Goal: Navigation & Orientation: Understand site structure

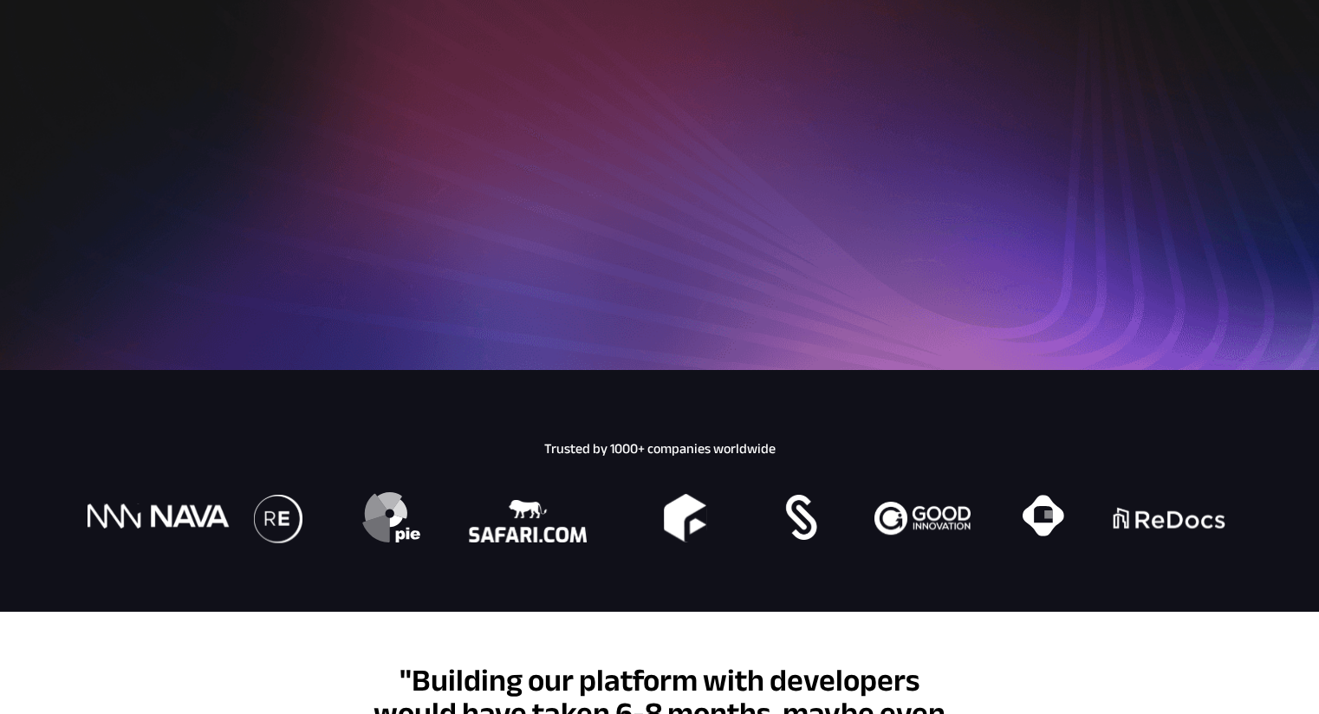
scroll to position [4948, 0]
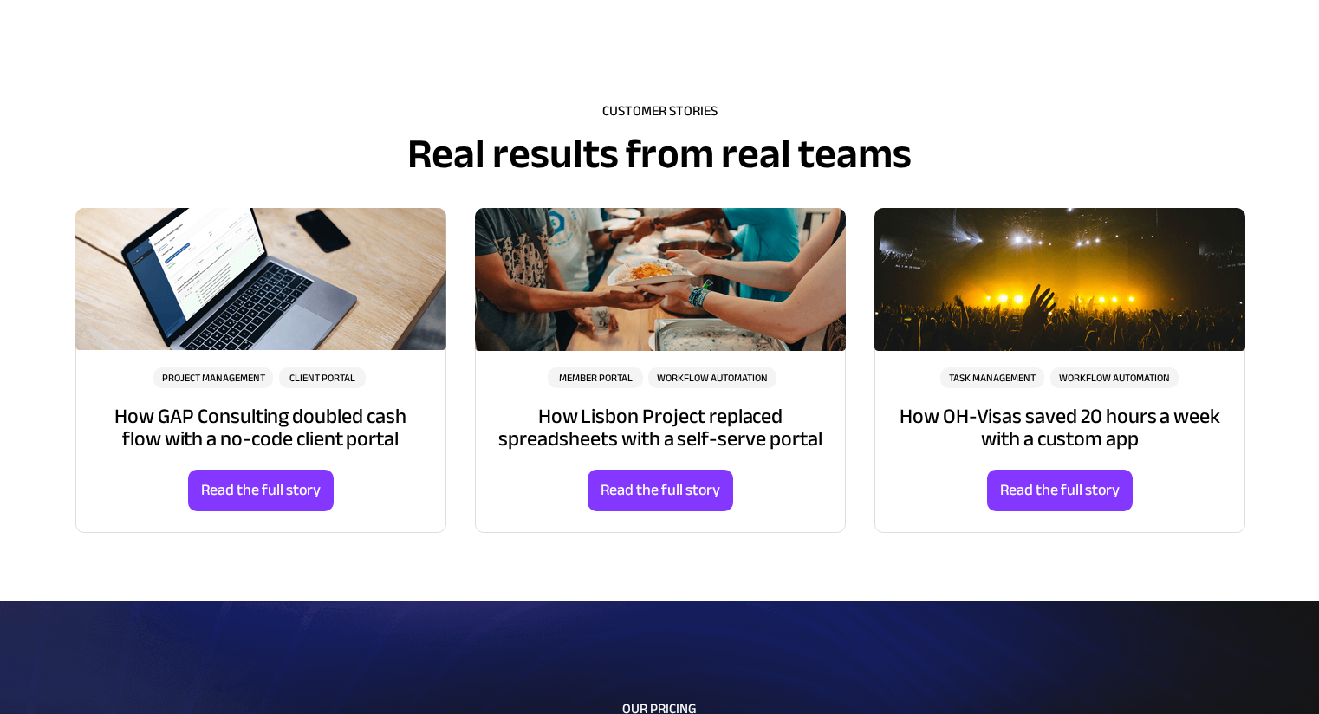
click at [142, 290] on div at bounding box center [260, 370] width 369 height 323
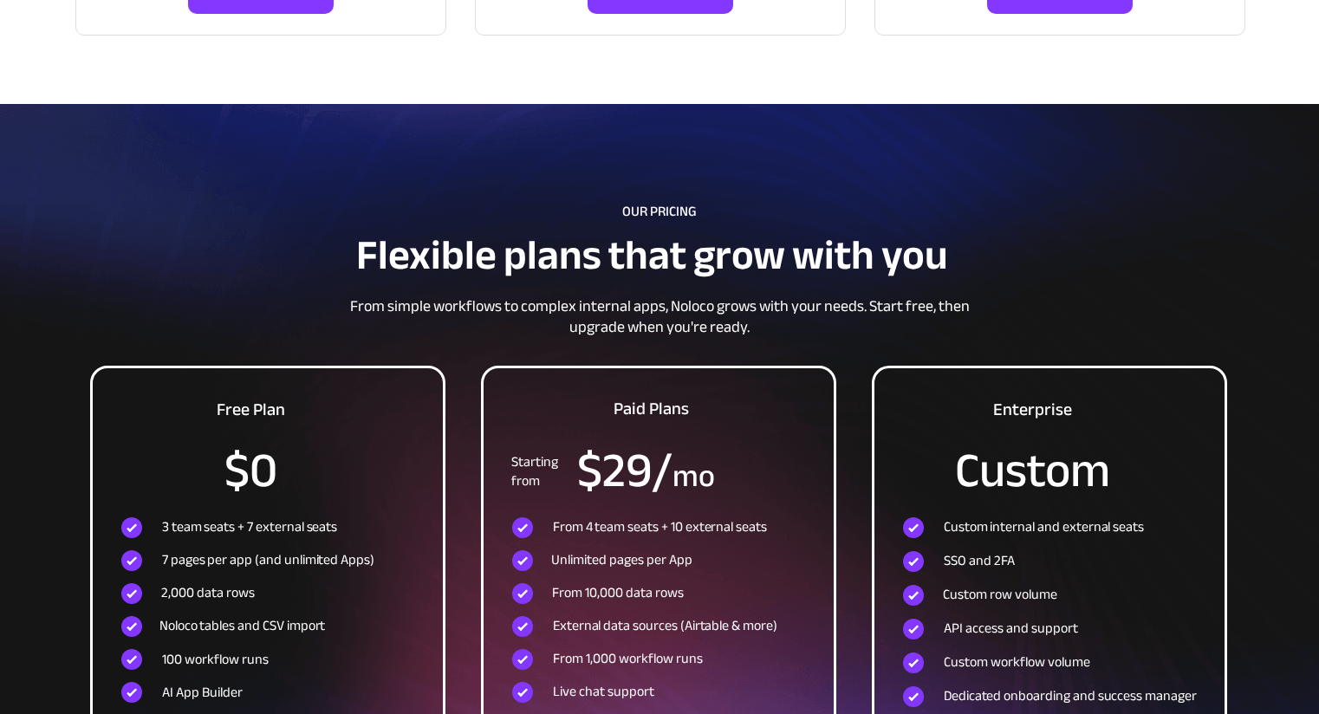
scroll to position [5829, 0]
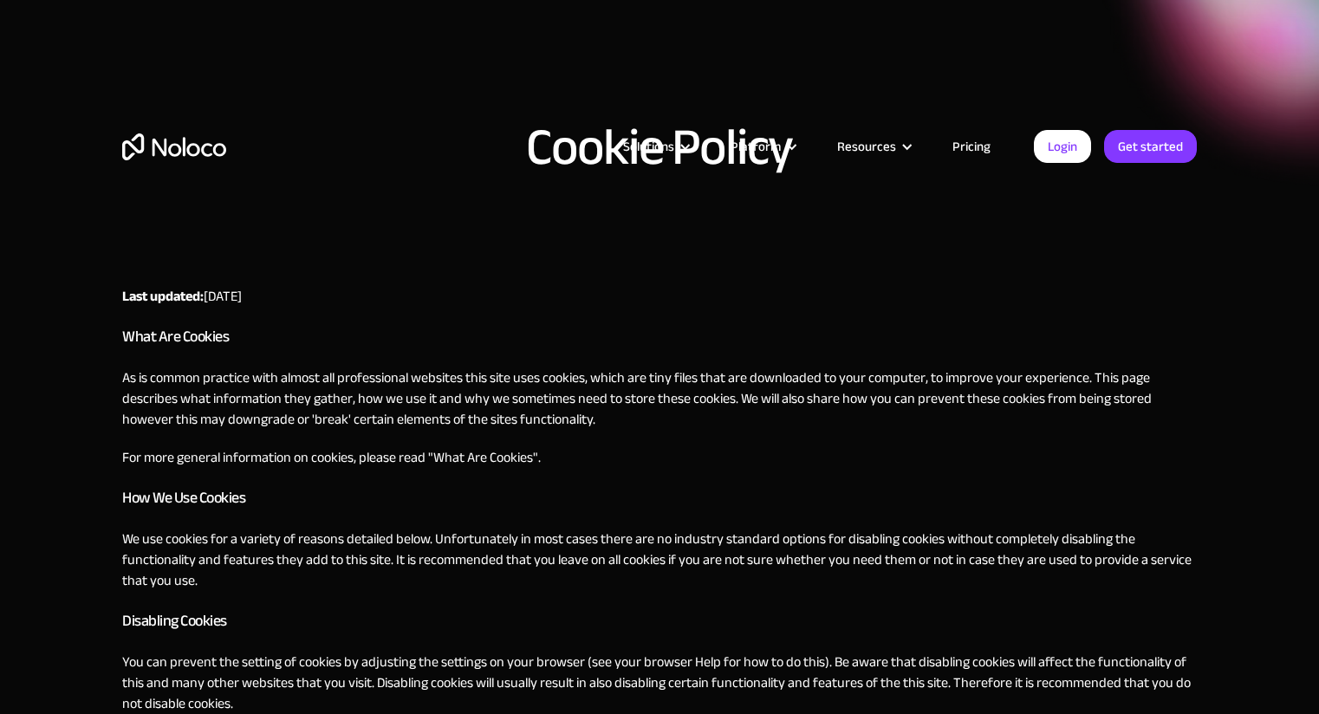
click at [488, 446] on link "What Are Cookies" at bounding box center [483, 458] width 100 height 26
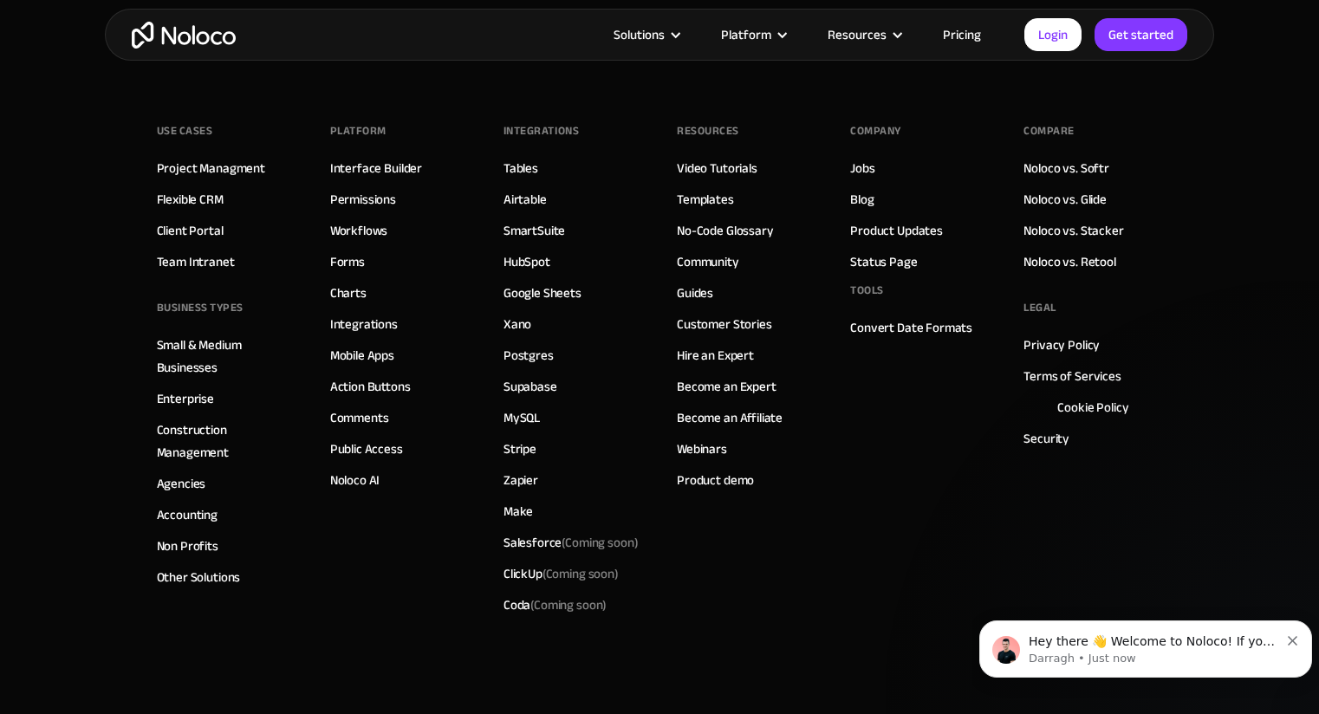
scroll to position [1598, 0]
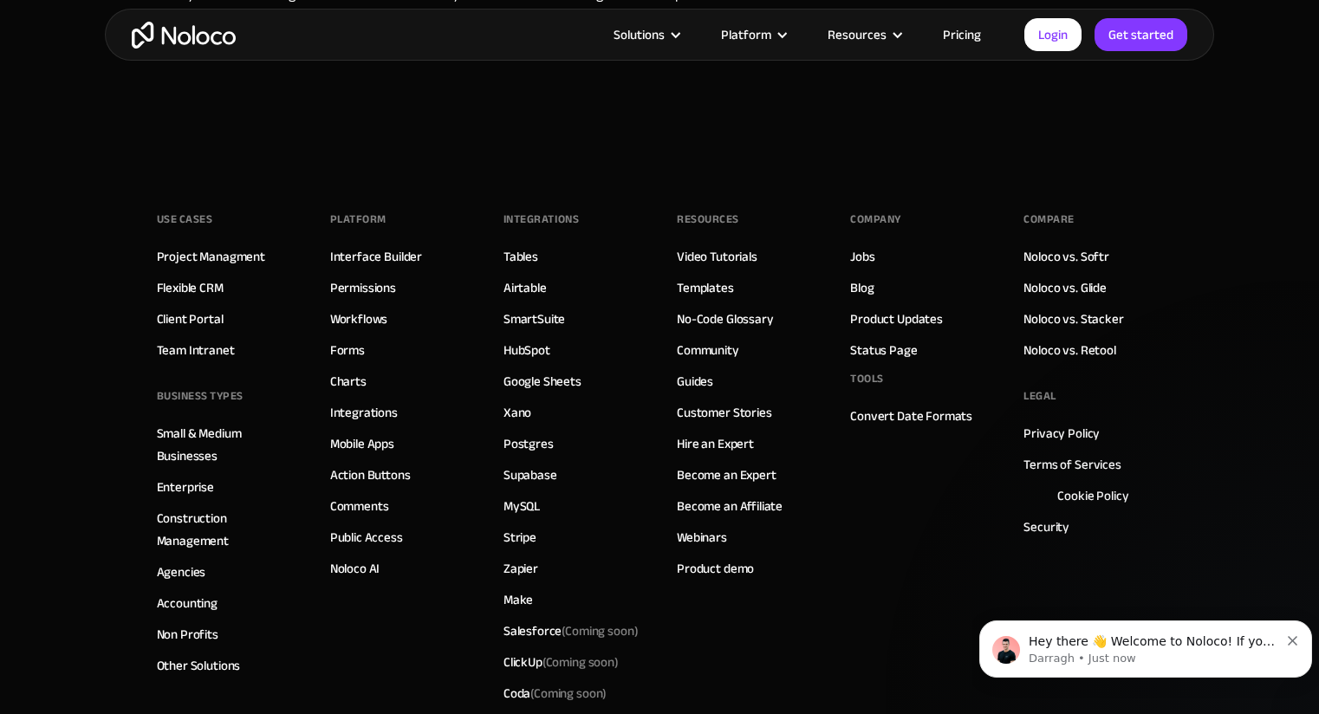
click at [355, 370] on div "Use Cases Project Managment Flexible CRM Client Portal Team Intranet BUSINESS T…" at bounding box center [660, 483] width 1006 height 659
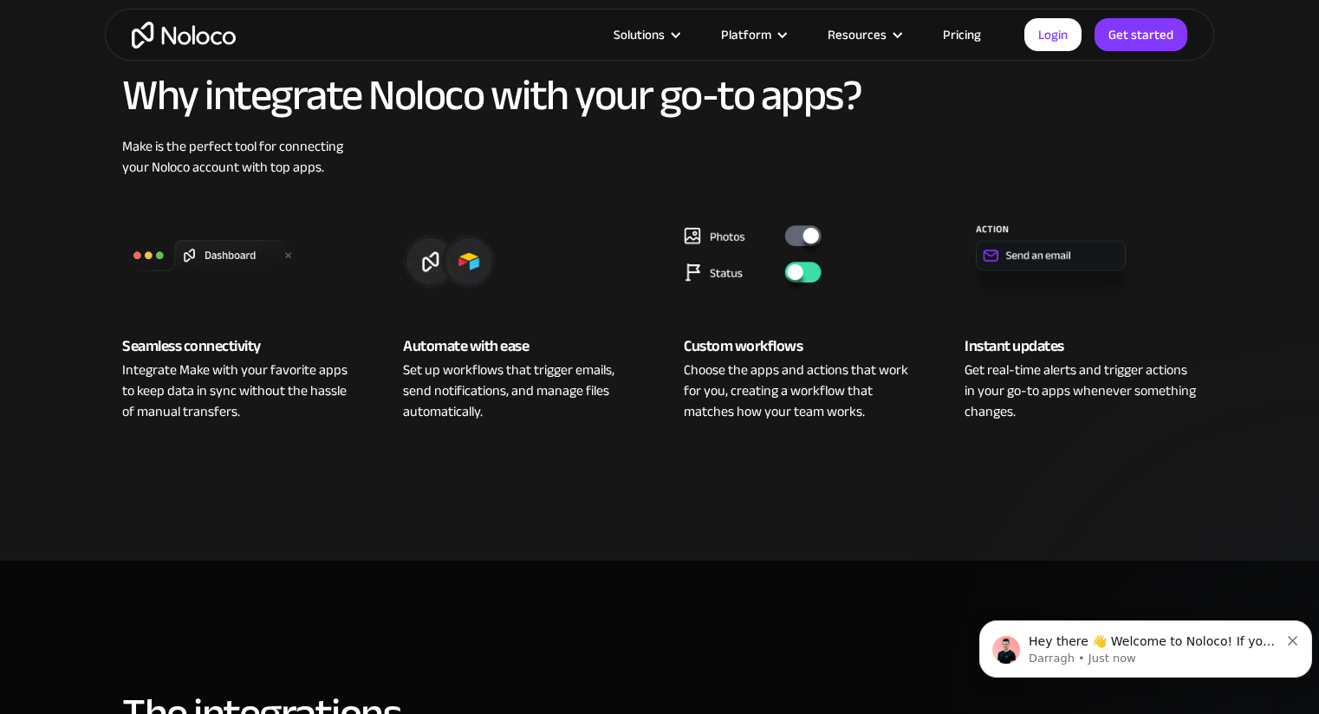
scroll to position [5331, 0]
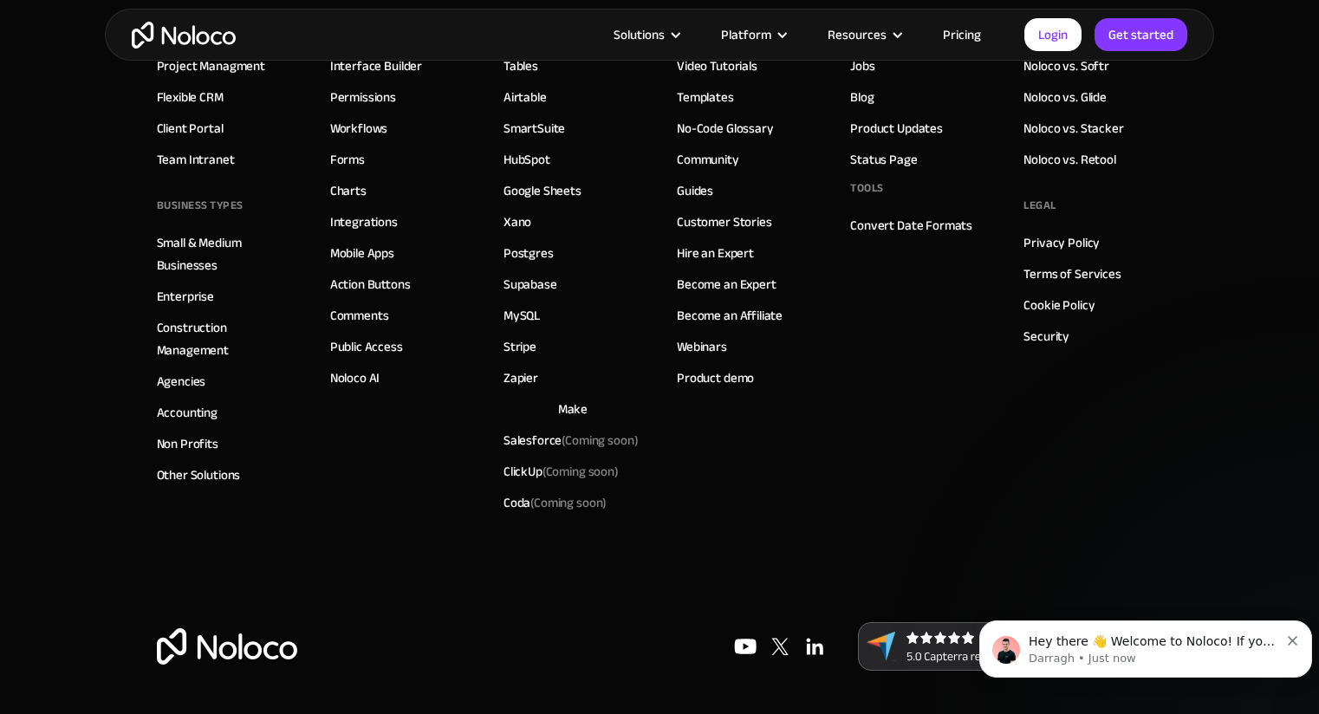
click at [704, 367] on link "Product demo" at bounding box center [715, 378] width 77 height 23
click at [1070, 69] on div "Solutions Use Cases Business Types Project Management Keep track of customers, …" at bounding box center [659, 34] width 1319 height 69
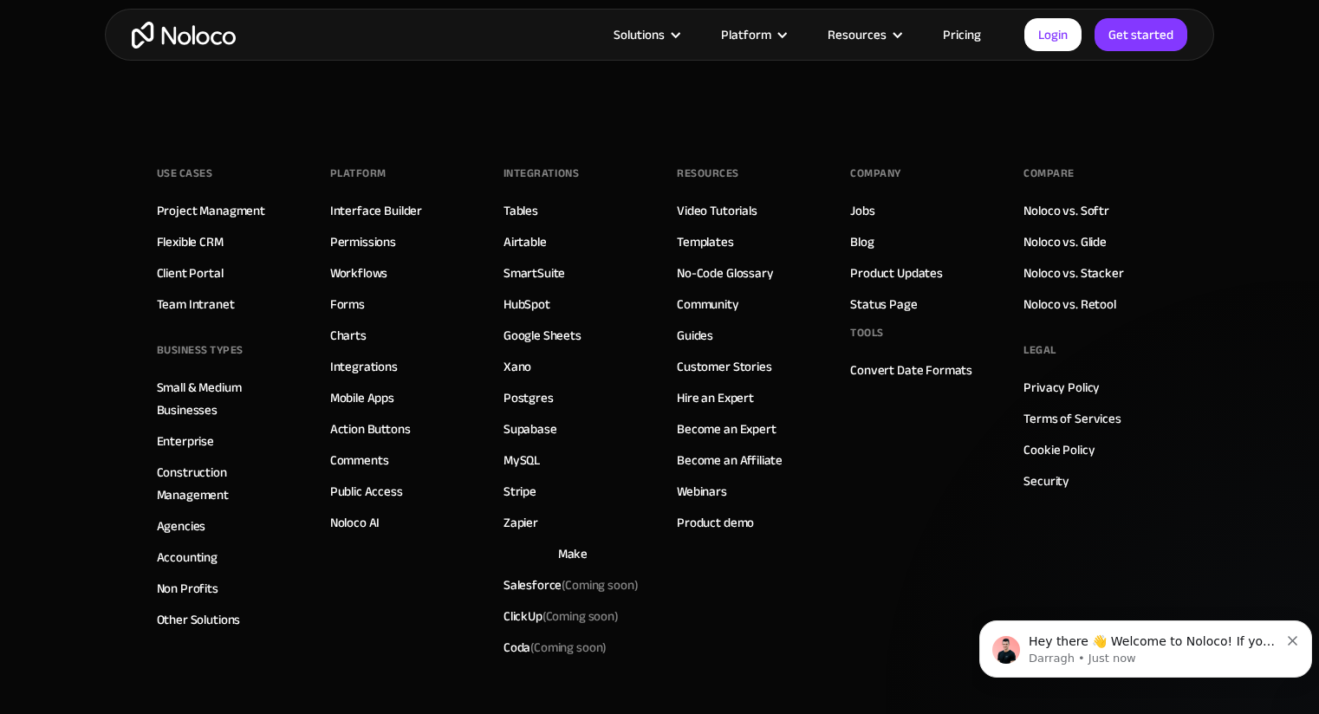
click at [731, 653] on div "Resources Video Tutorials Templates No-Code Glossary Community Guides Customer …" at bounding box center [746, 411] width 139 height 503
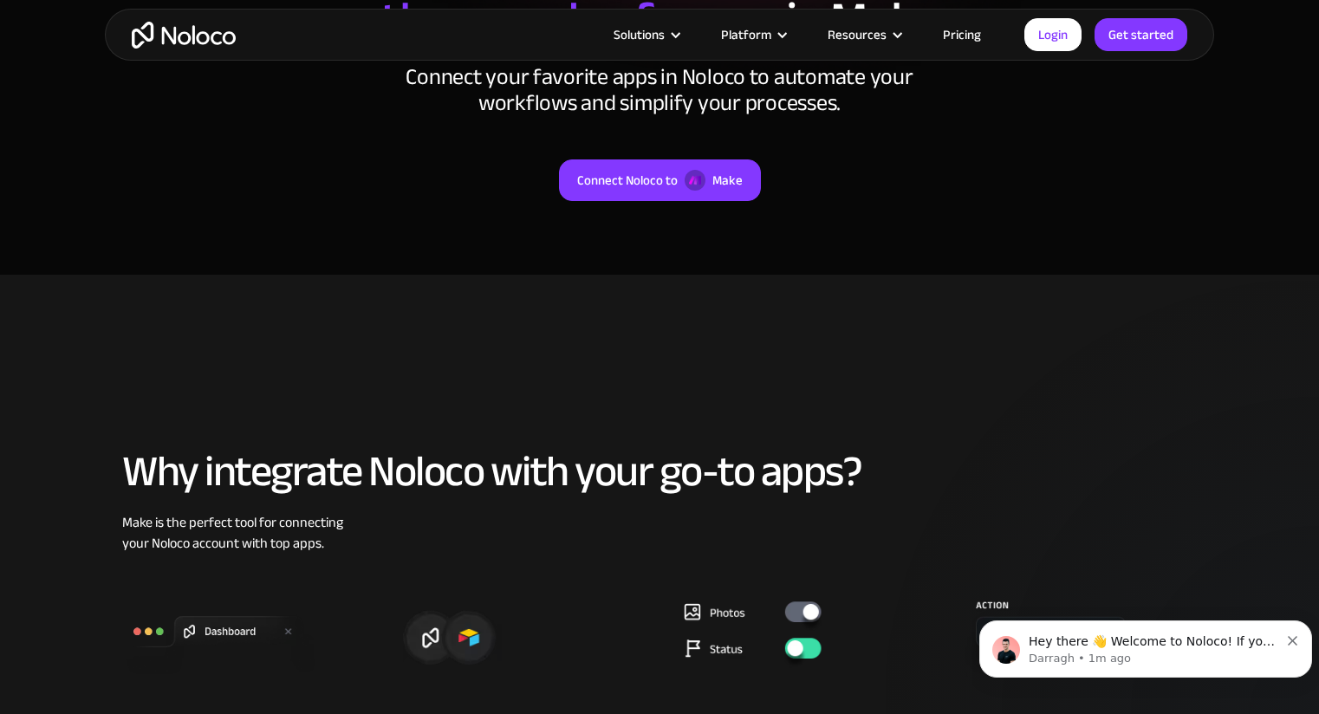
scroll to position [638, 0]
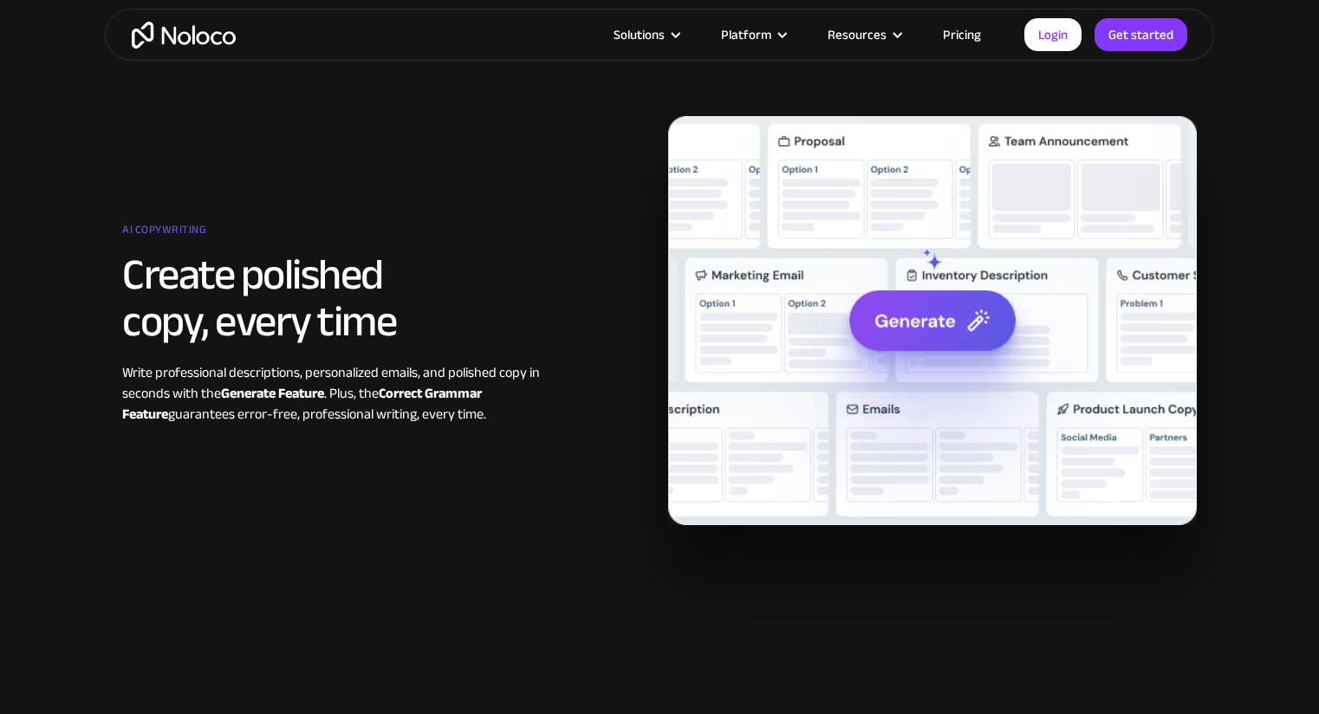
scroll to position [2894, 0]
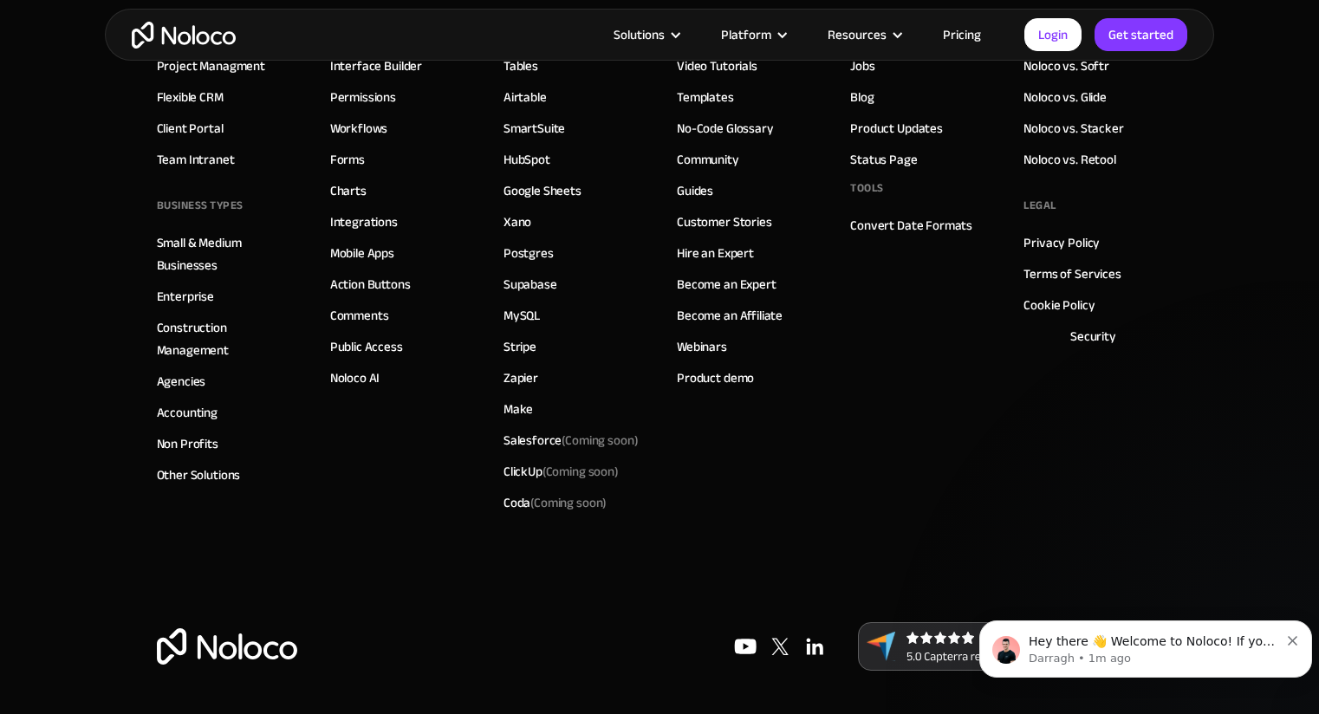
click at [1034, 124] on link "Noloco vs. Stacker" at bounding box center [1074, 128] width 100 height 23
click at [1103, 662] on p "Darragh • 1m ago" at bounding box center [1154, 659] width 251 height 16
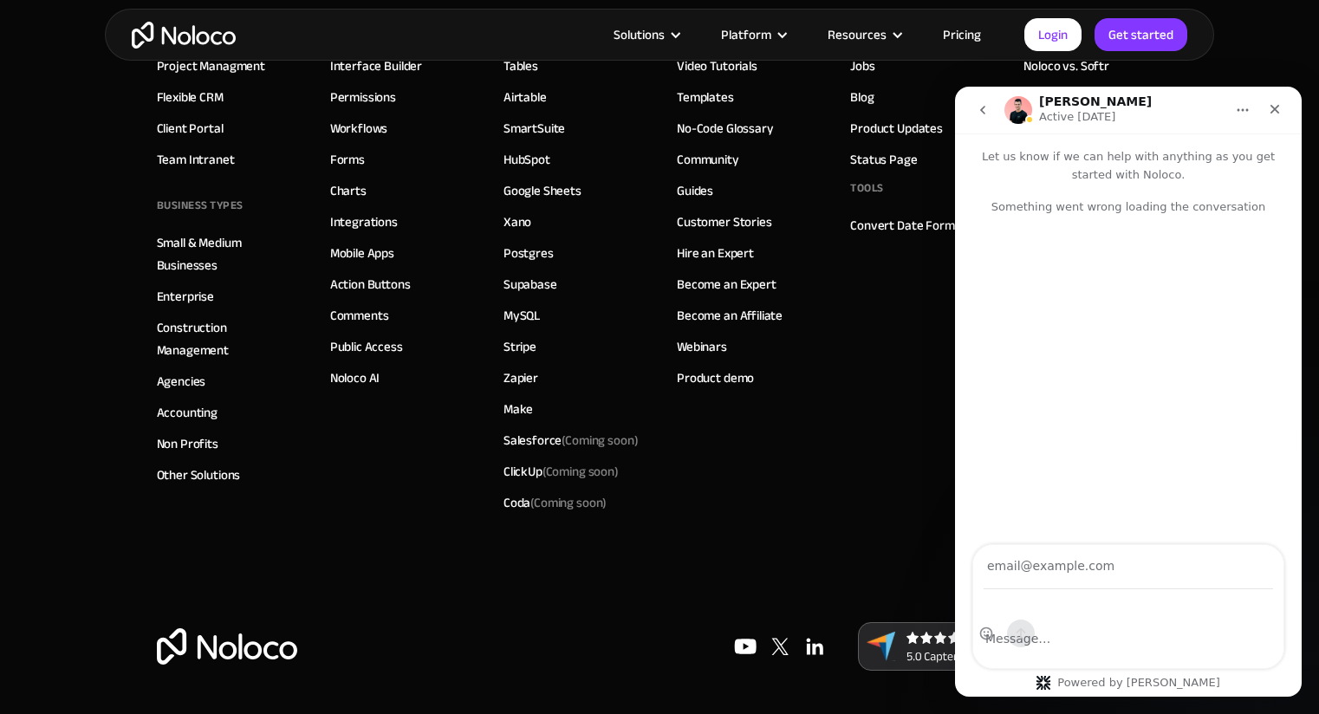
scroll to position [4854, 0]
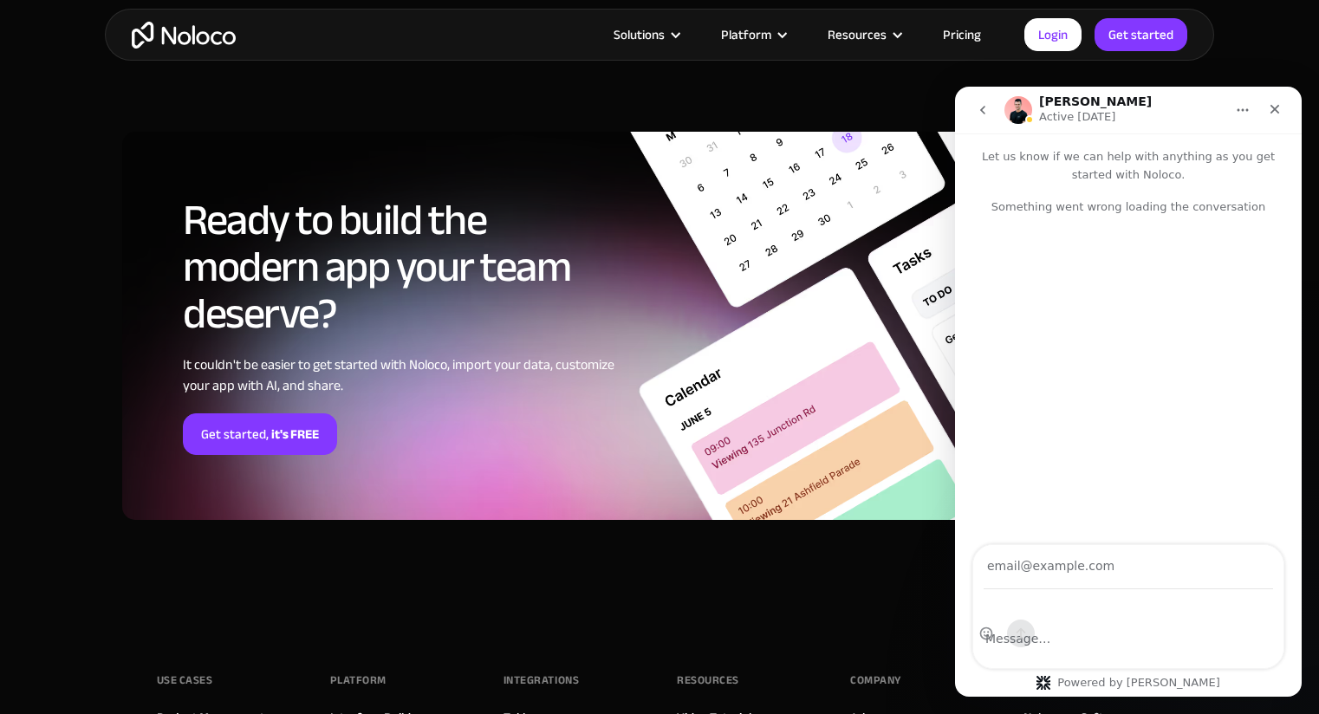
scroll to position [5175, 0]
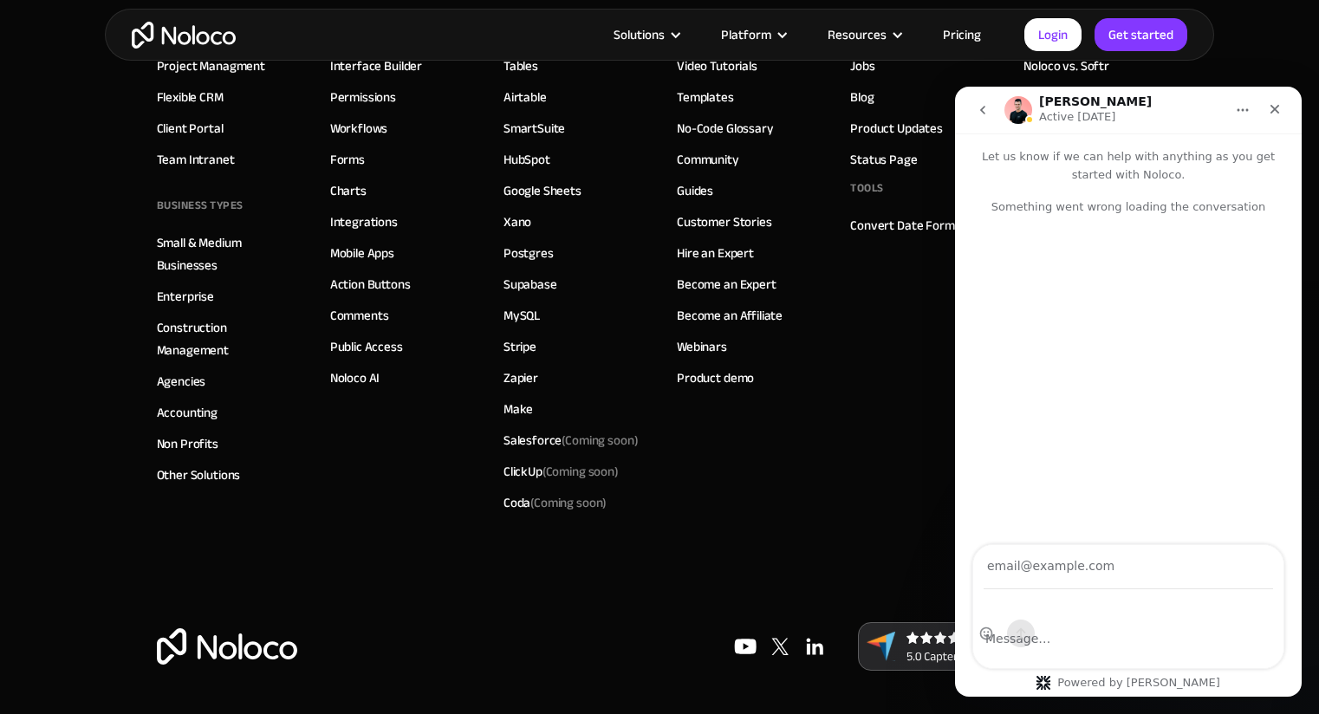
click at [1027, 366] on div "Something went wrong loading the conversation" at bounding box center [1128, 374] width 347 height 346
click at [360, 140] on link "Workflows" at bounding box center [359, 128] width 58 height 23
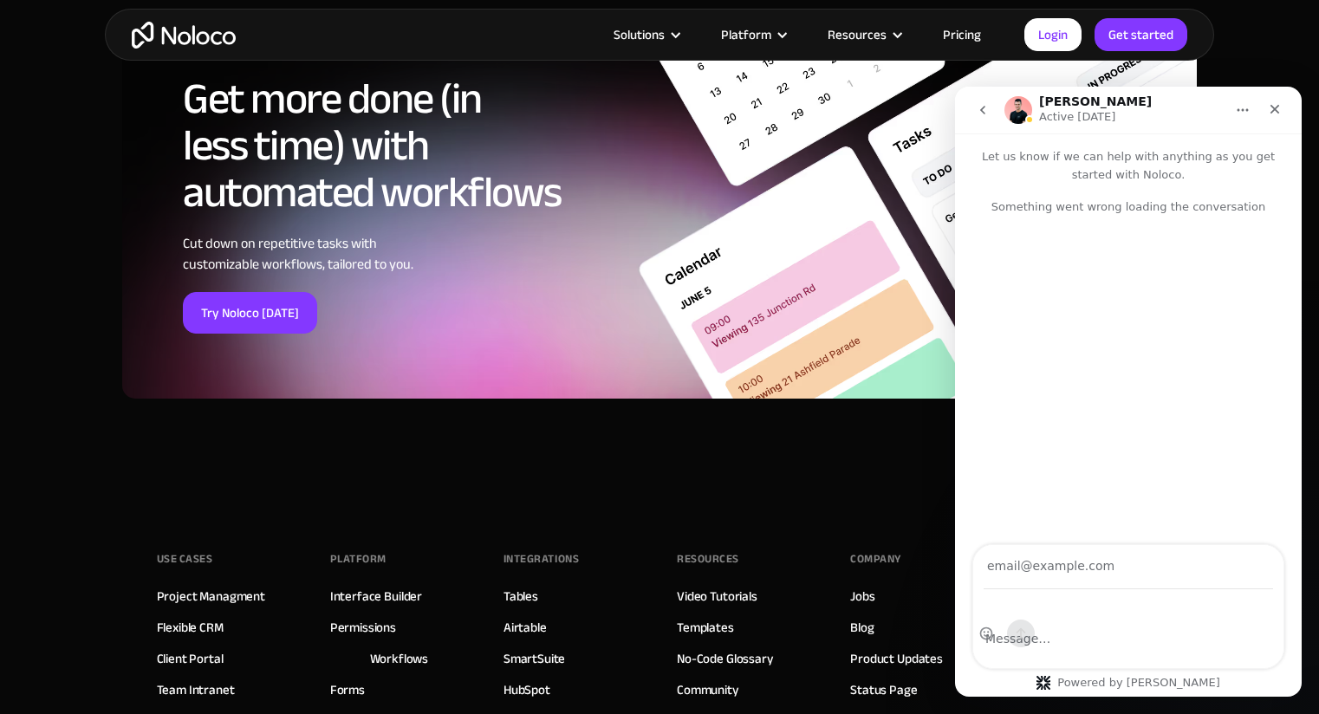
scroll to position [5118, 0]
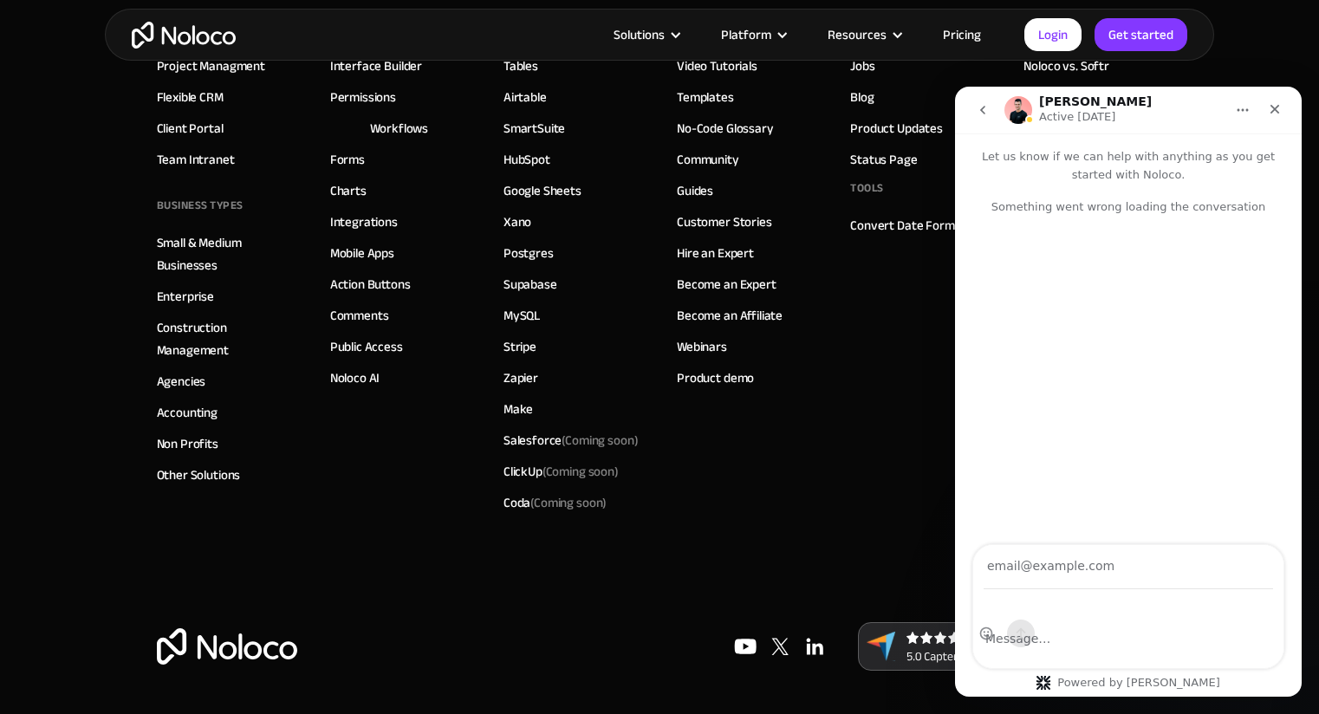
click at [898, 231] on link "Convert Date Formats" at bounding box center [911, 225] width 122 height 23
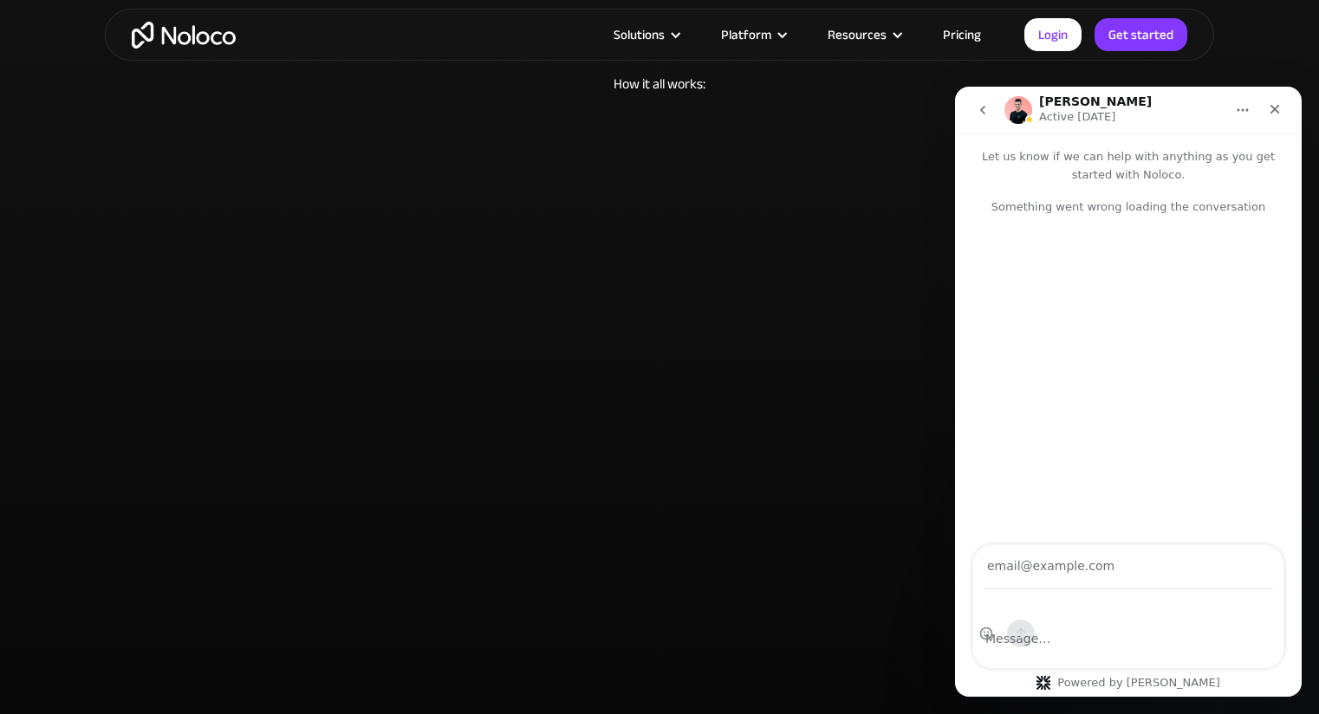
scroll to position [5017, 0]
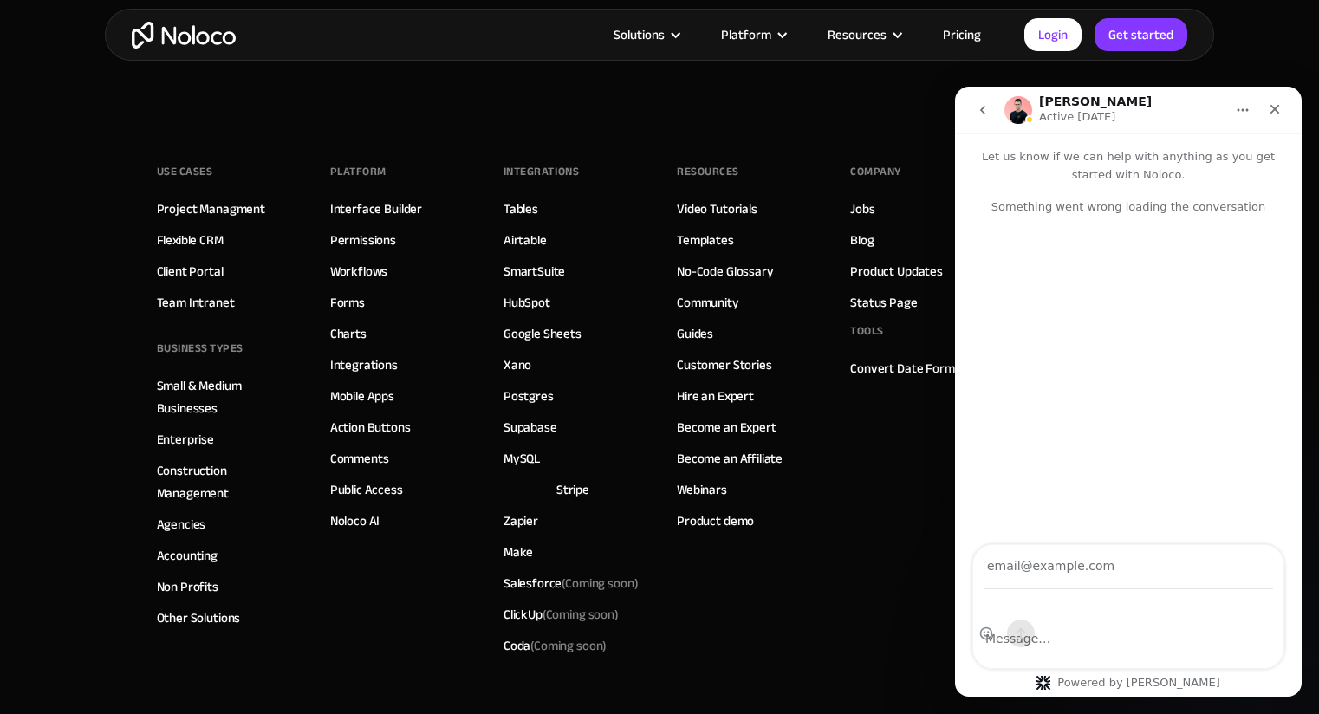
click at [813, 630] on div "Resources Video Tutorials Templates No-Code Glossary Community Guides Customer …" at bounding box center [746, 410] width 139 height 503
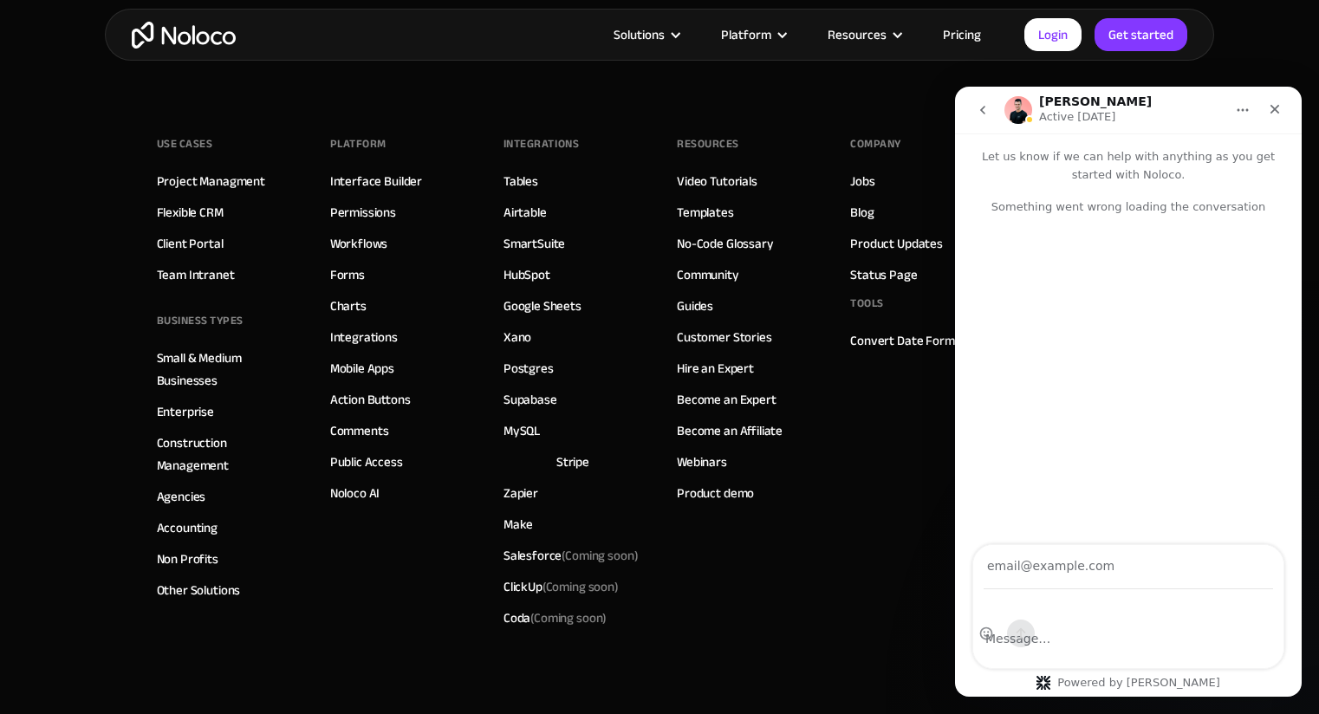
scroll to position [4918, 0]
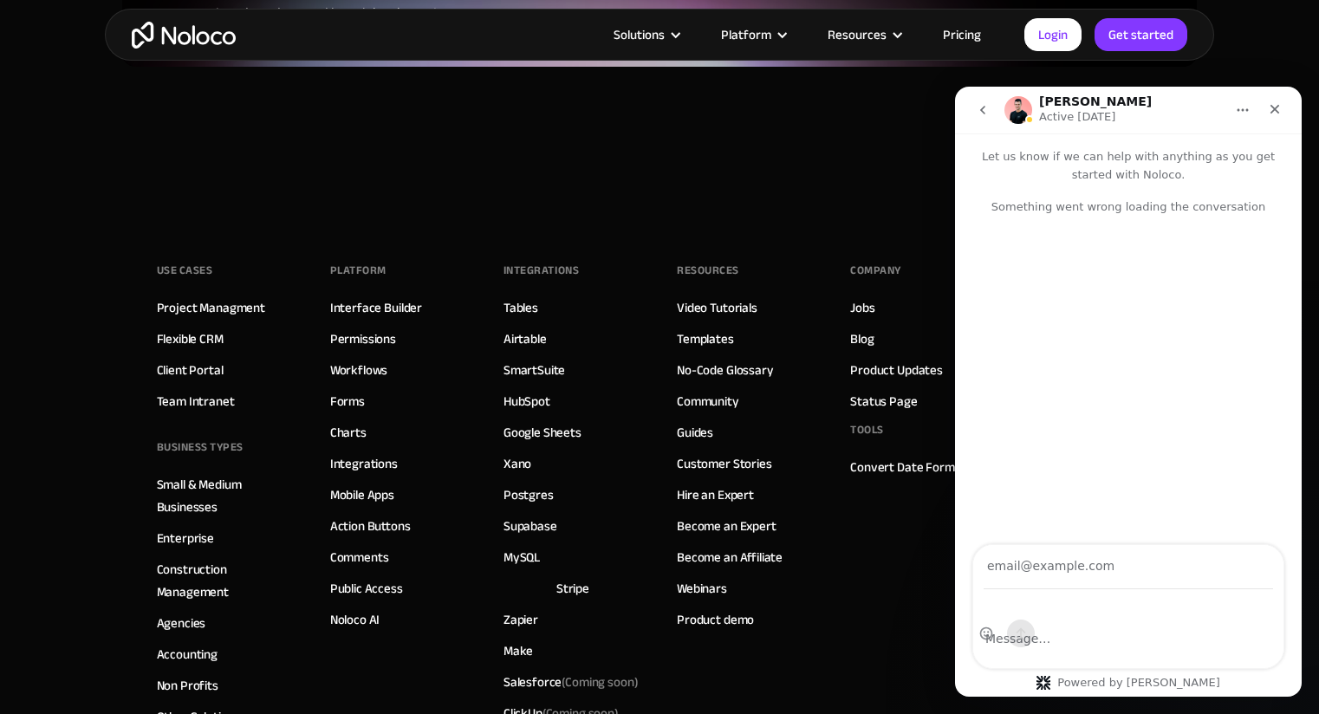
click at [240, 460] on div "BUSINESS TYPES" at bounding box center [200, 447] width 87 height 26
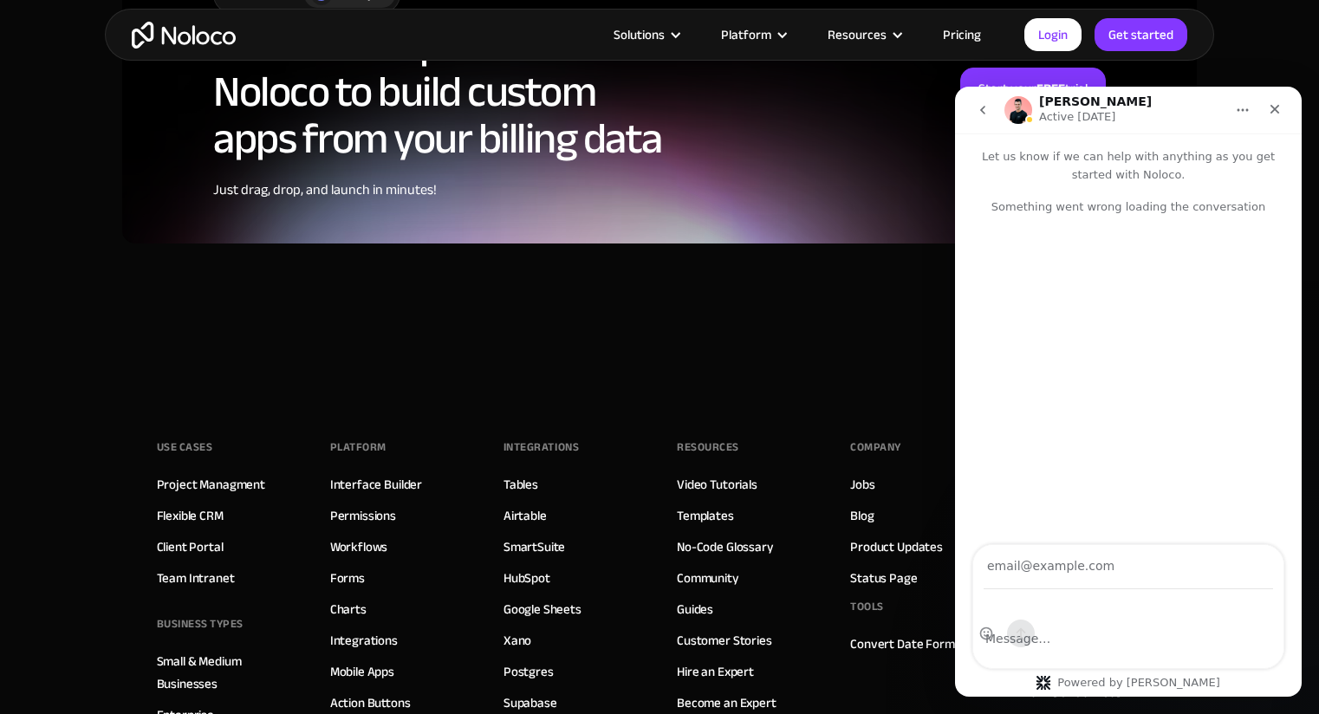
scroll to position [5227, 0]
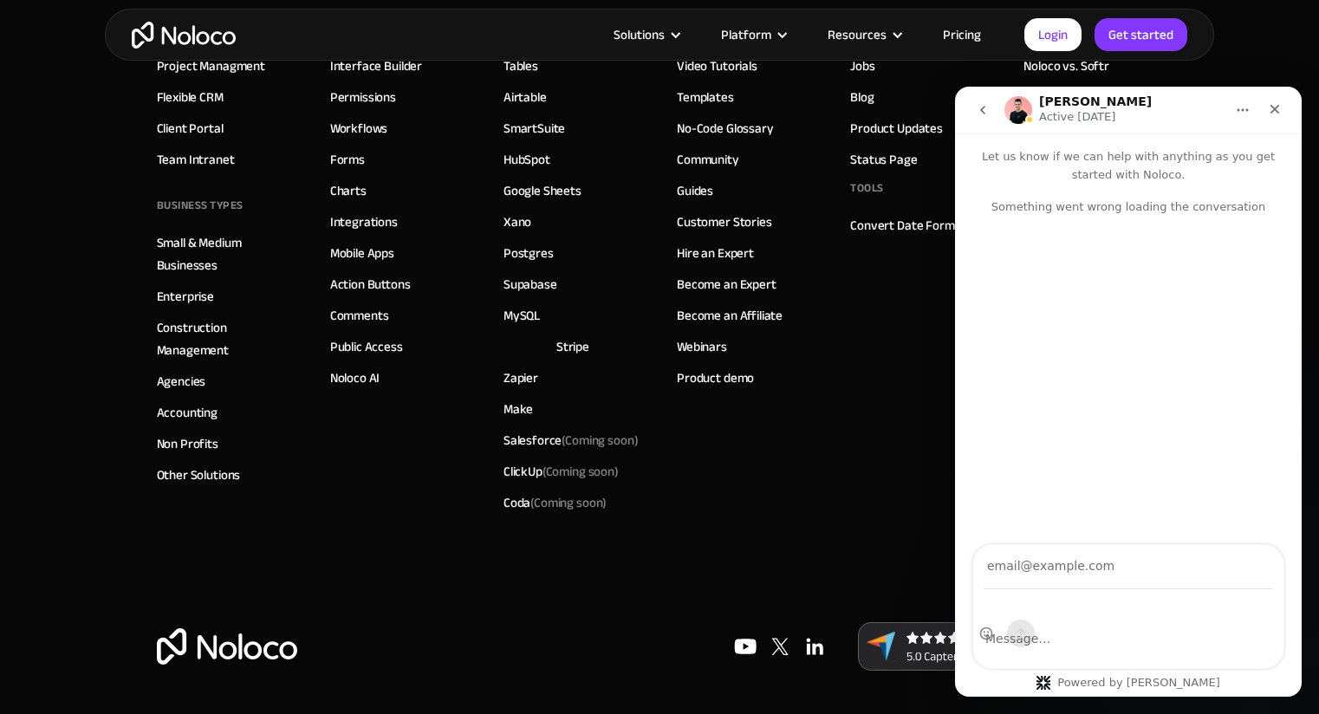
click at [174, 393] on link "Agencies" at bounding box center [181, 381] width 49 height 23
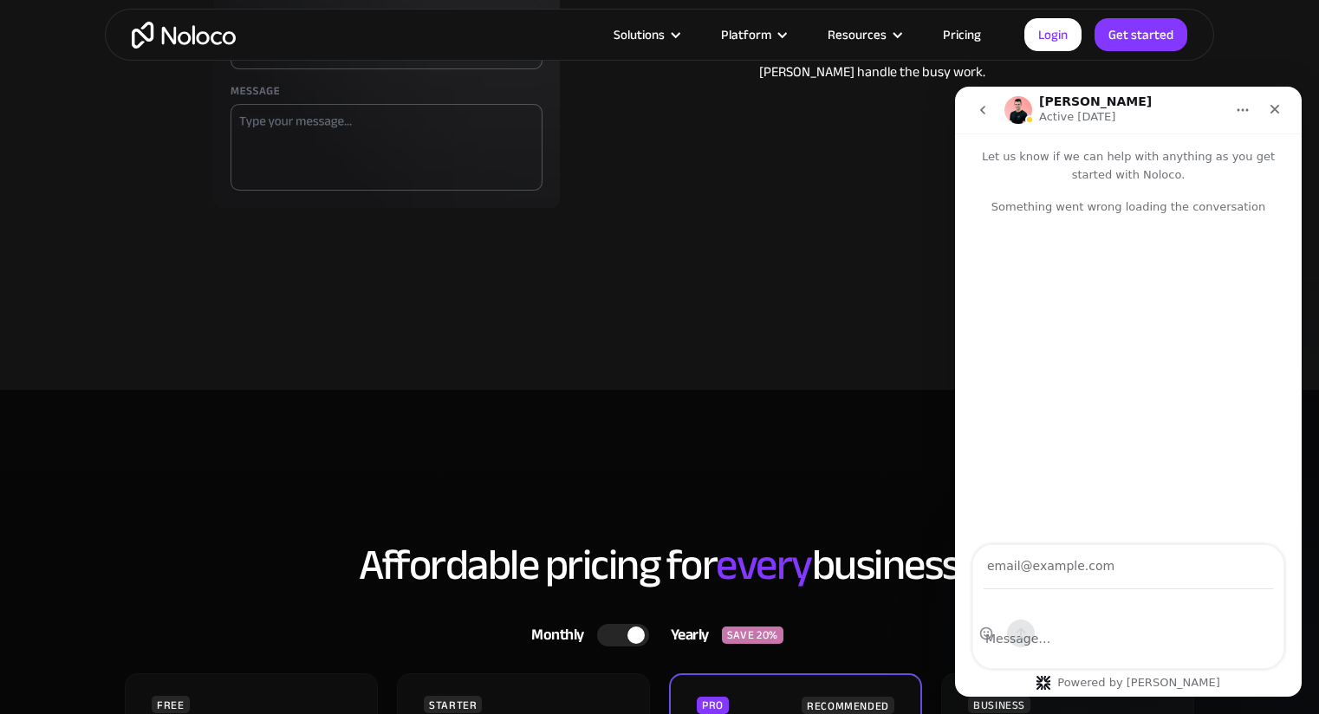
scroll to position [4449, 0]
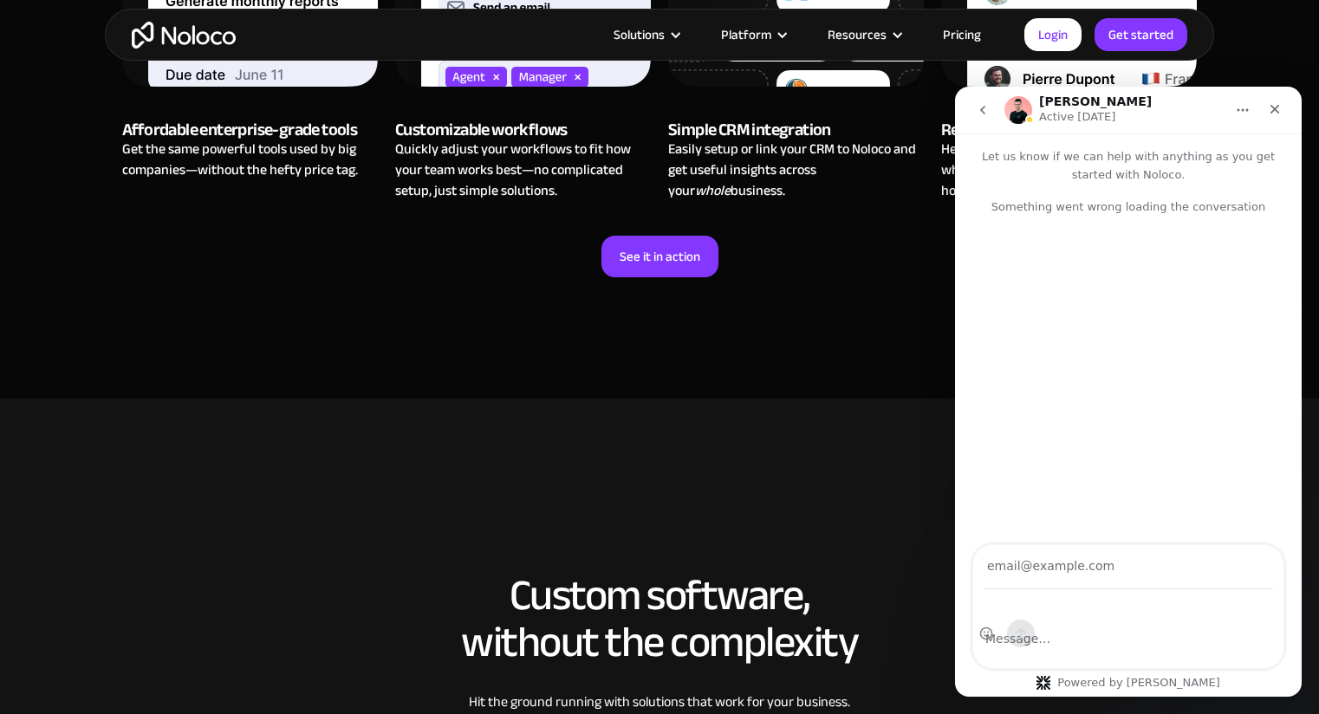
scroll to position [2495, 0]
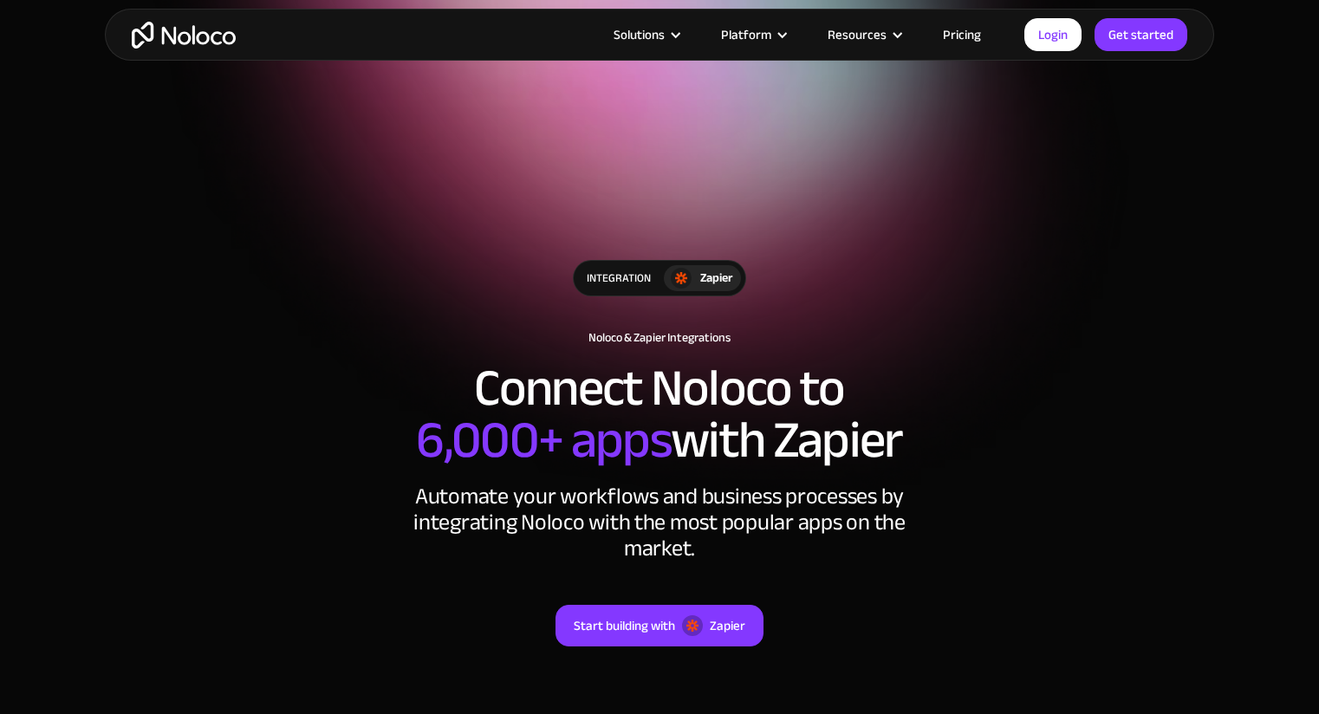
click at [192, 26] on img "home" at bounding box center [184, 35] width 104 height 27
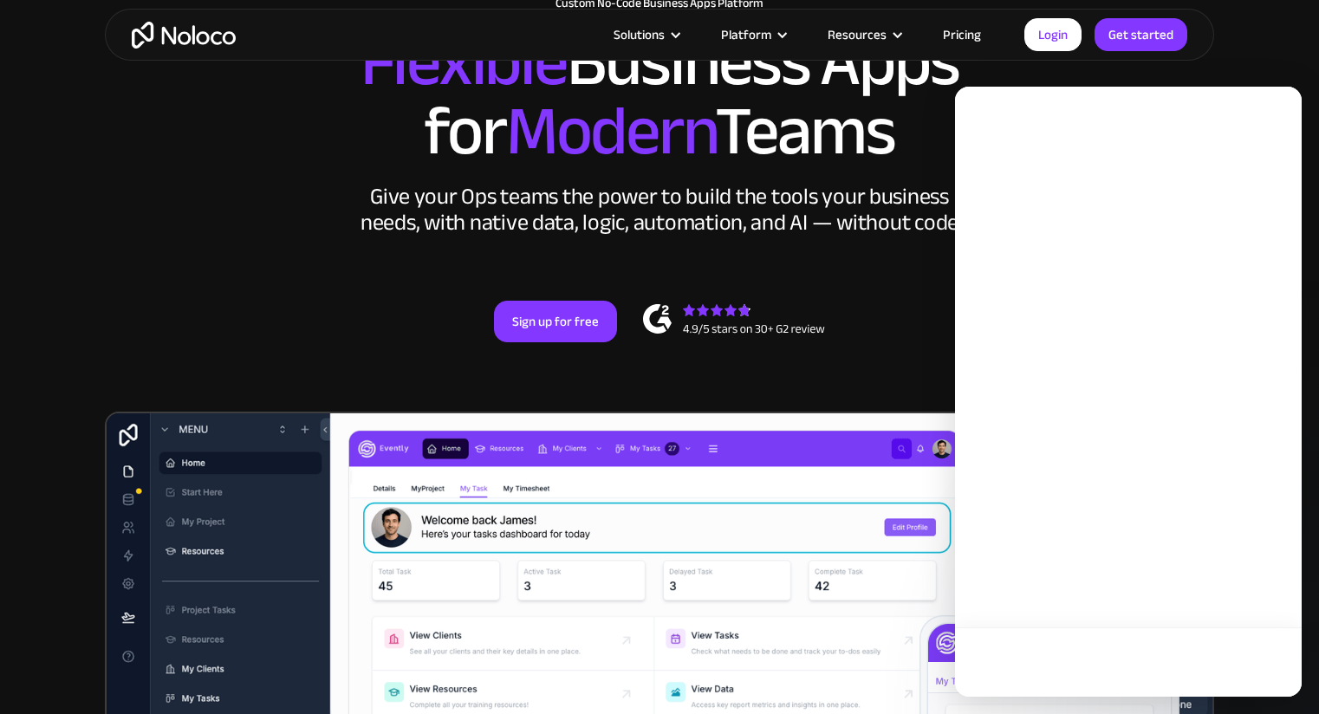
scroll to position [220, 0]
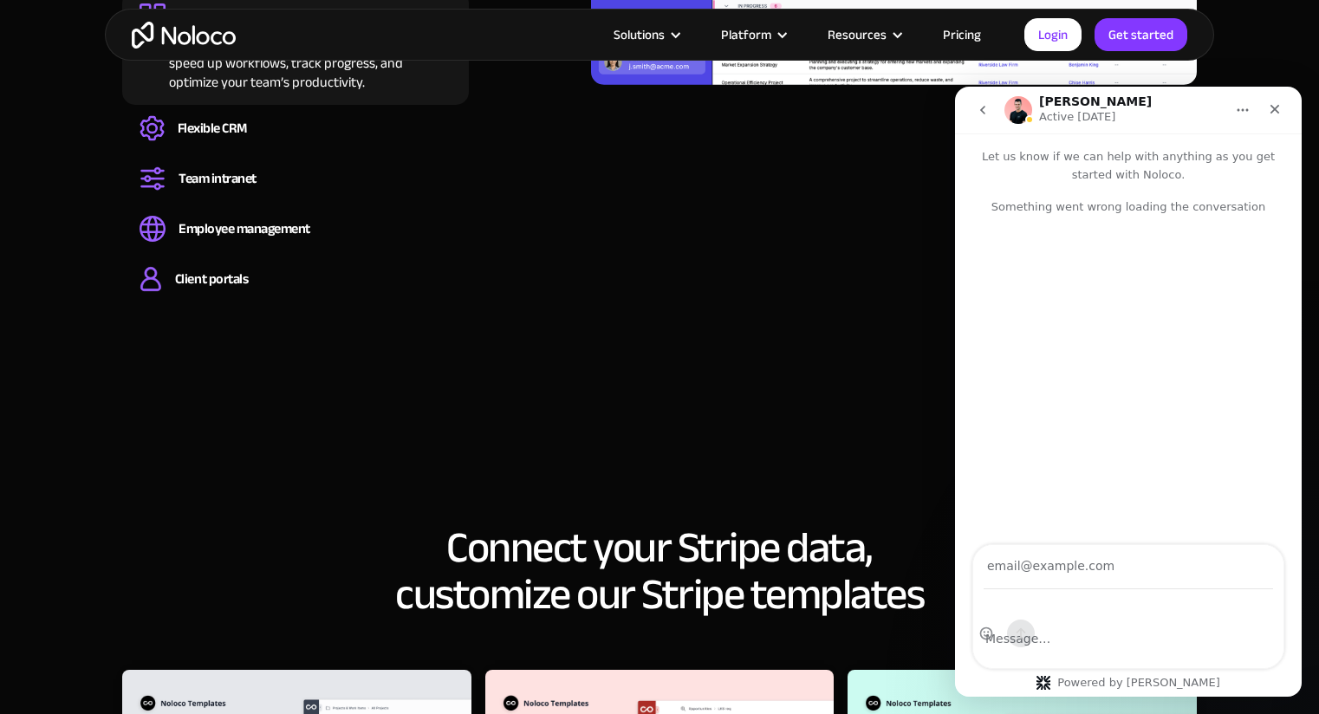
scroll to position [5198, 0]
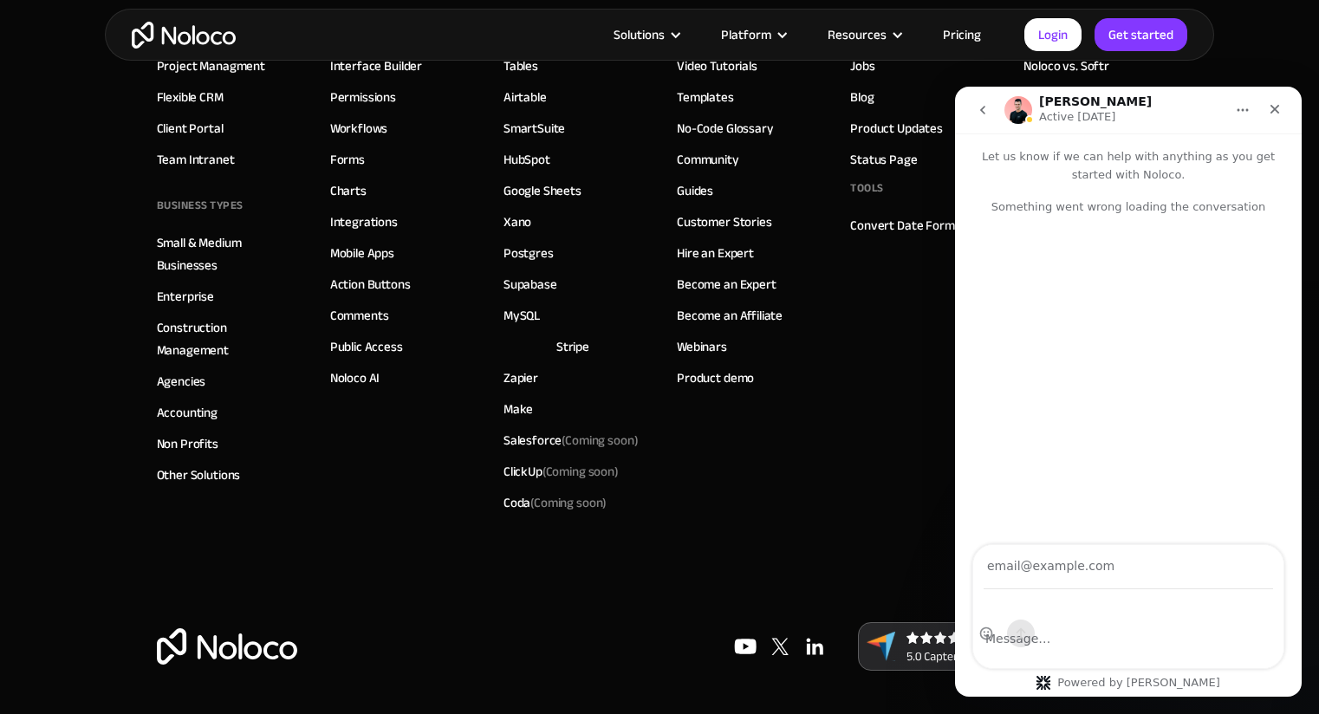
click at [201, 385] on link "Agencies" at bounding box center [181, 381] width 49 height 23
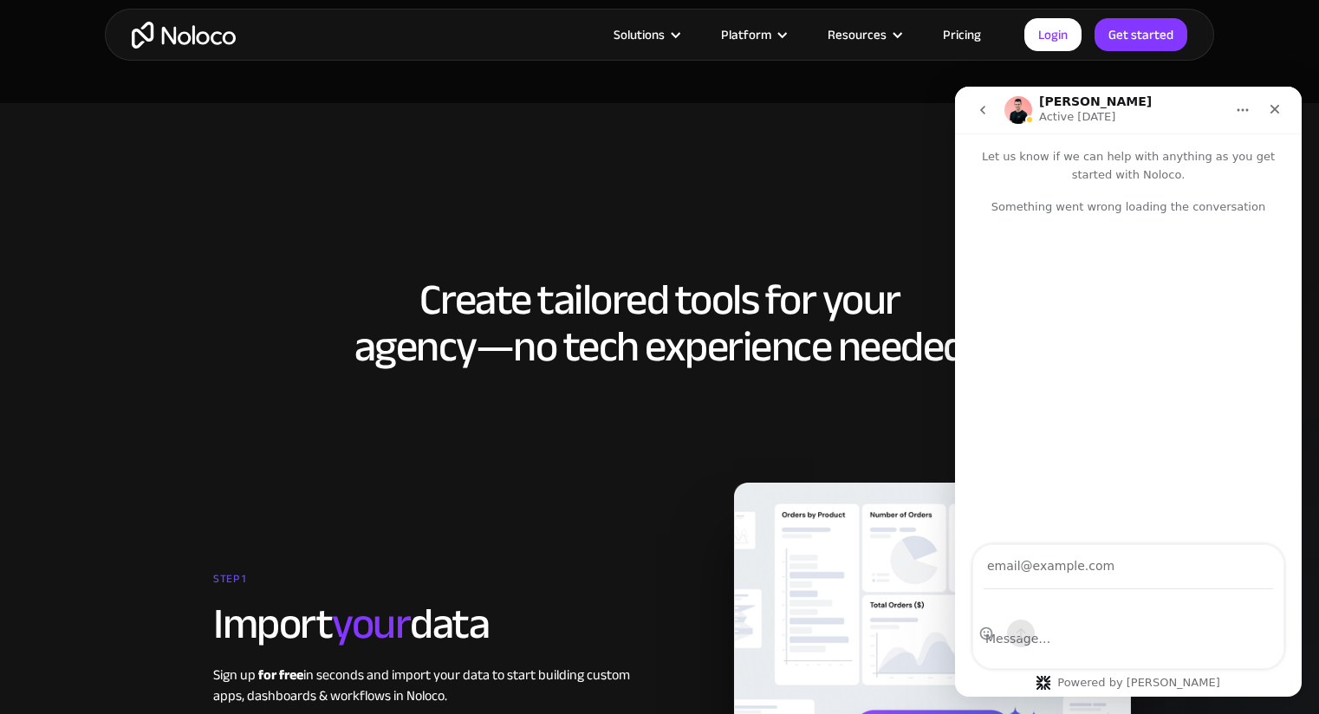
scroll to position [2568, 0]
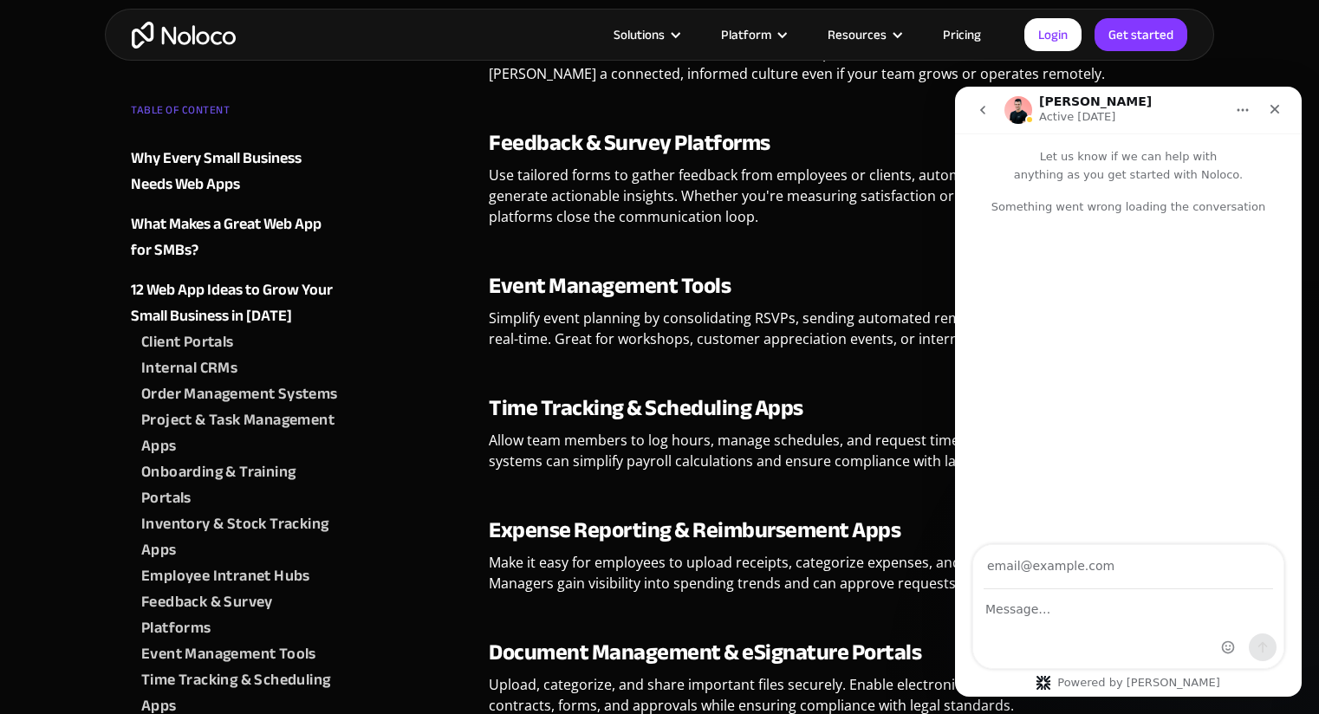
scroll to position [5102, 0]
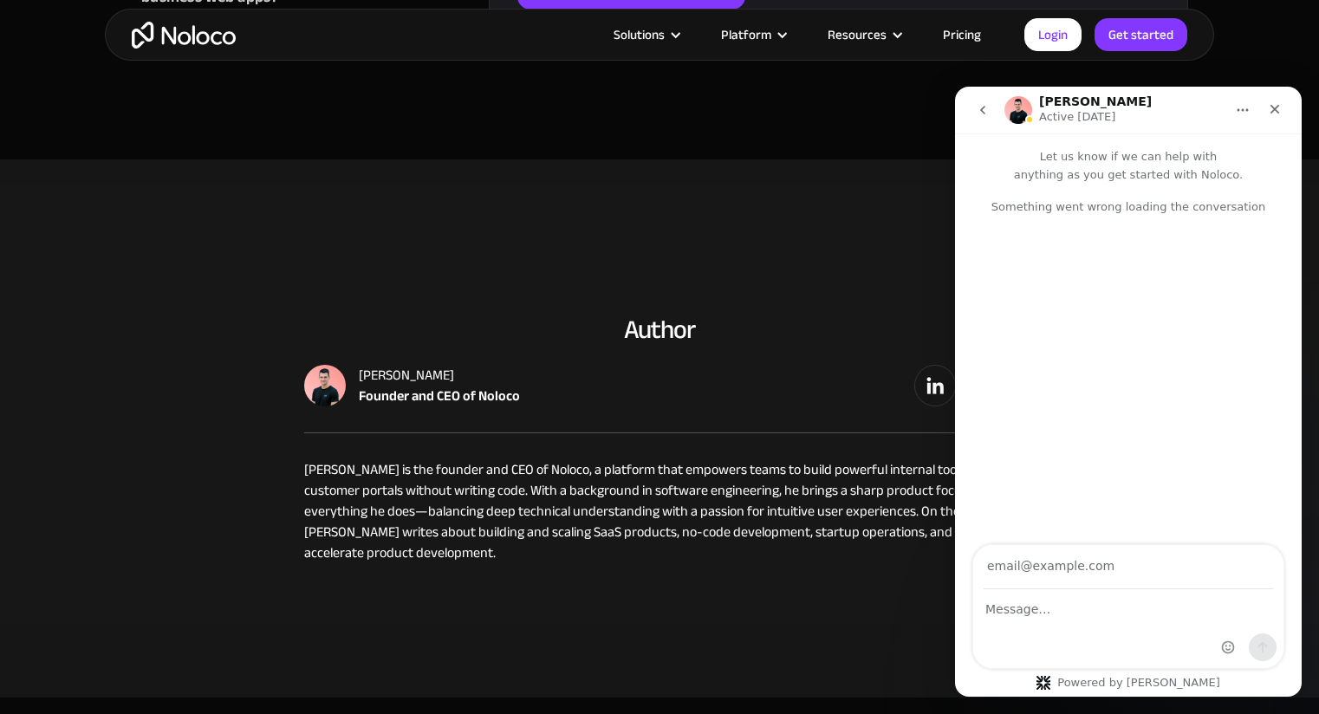
click at [928, 459] on p "[PERSON_NAME] is the founder and CEO of Noloco, a platform that empowers teams …" at bounding box center [659, 511] width 711 height 104
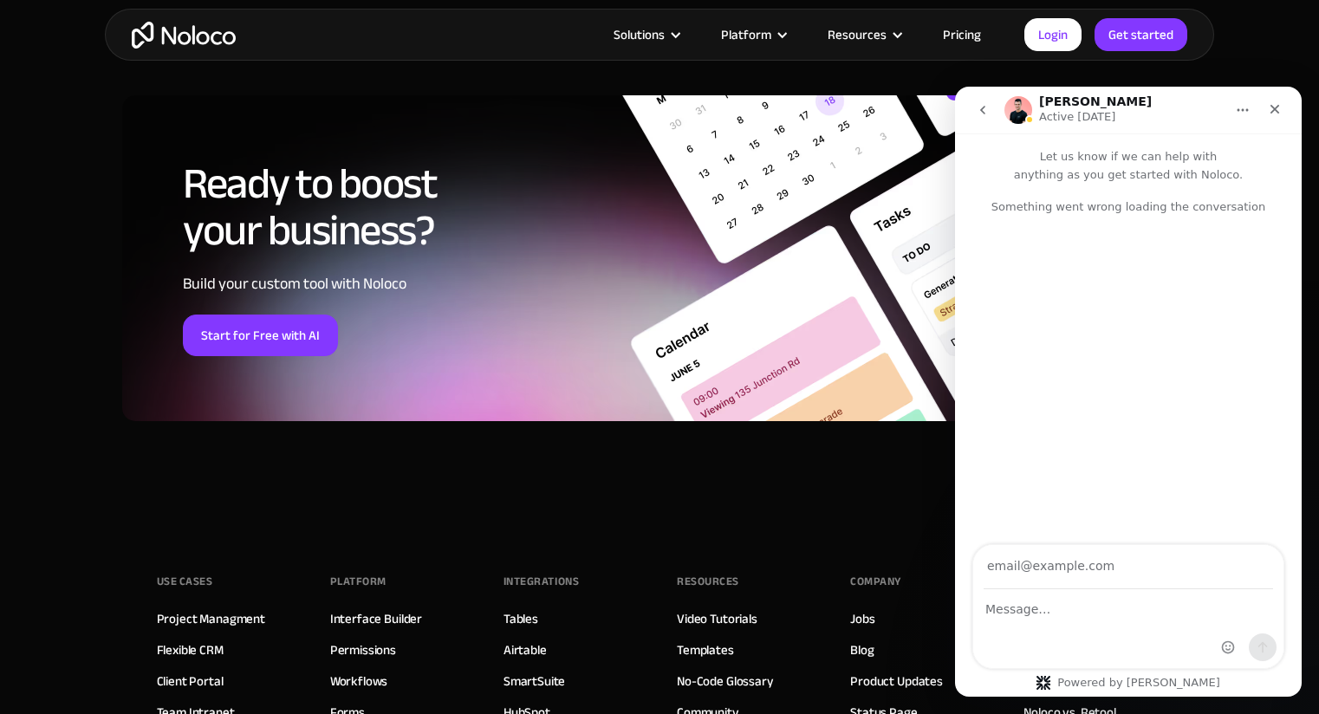
scroll to position [8360, 0]
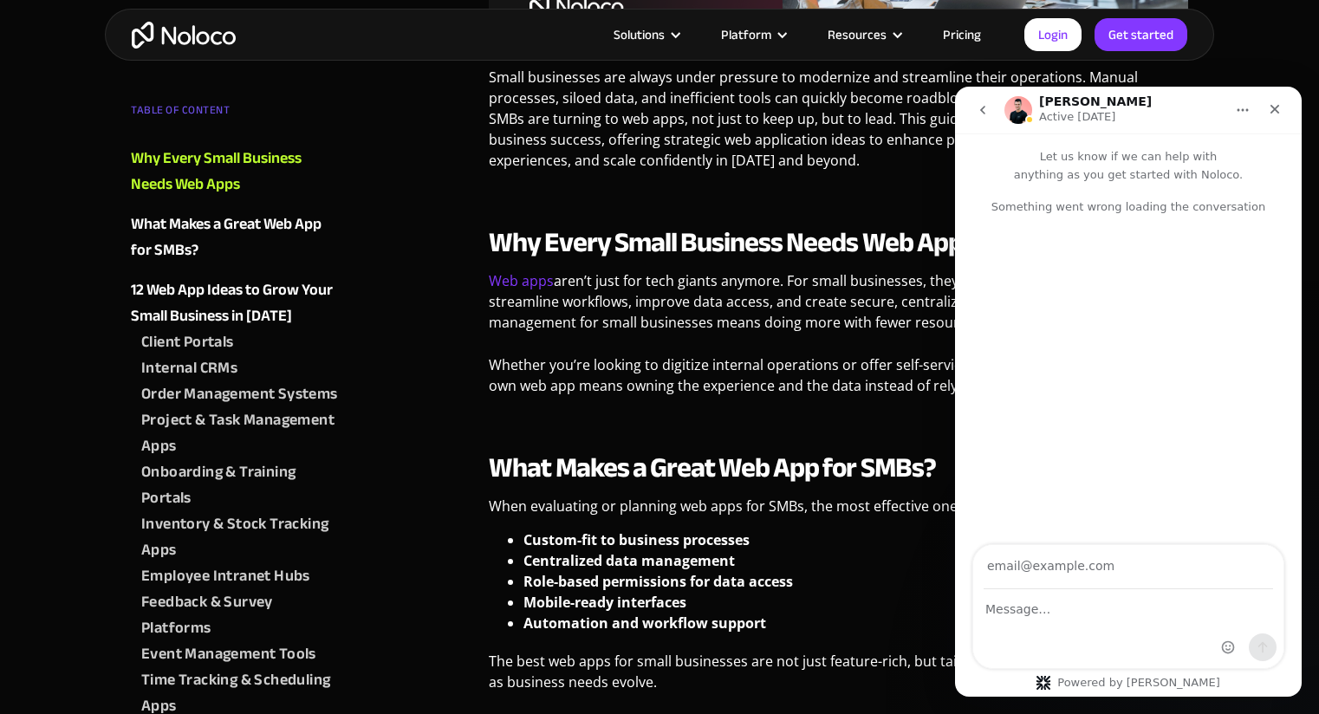
click at [522, 530] on ul "Custom-fit to business processes Centralized data management Role-based permiss…" at bounding box center [839, 582] width 700 height 104
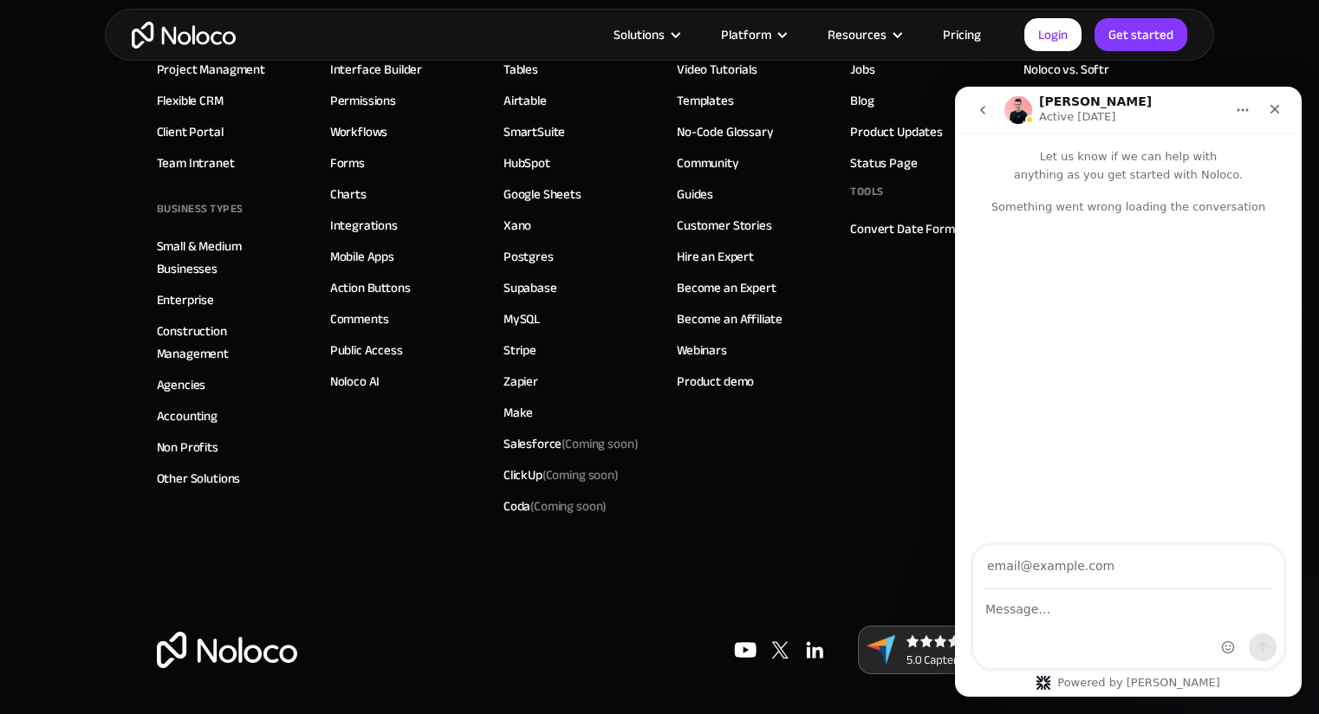
click at [173, 472] on link "Other Solutions" at bounding box center [199, 478] width 84 height 23
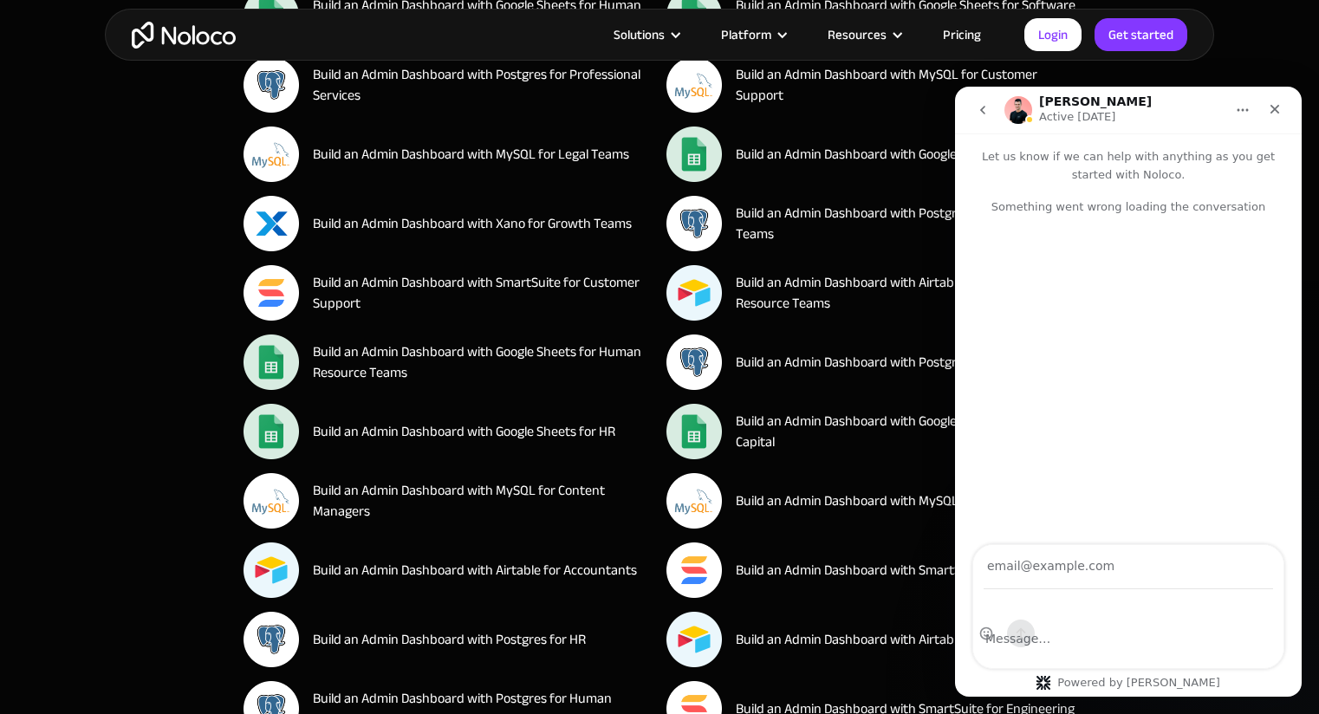
scroll to position [3736, 0]
